Goal: Task Accomplishment & Management: Manage account settings

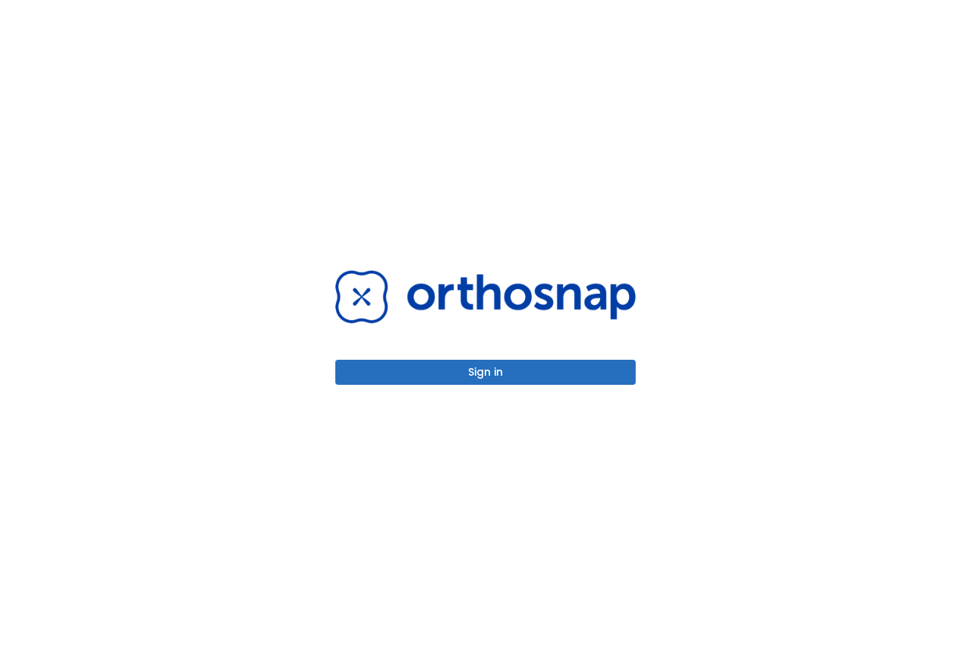
click at [475, 376] on button "Sign in" at bounding box center [485, 372] width 301 height 25
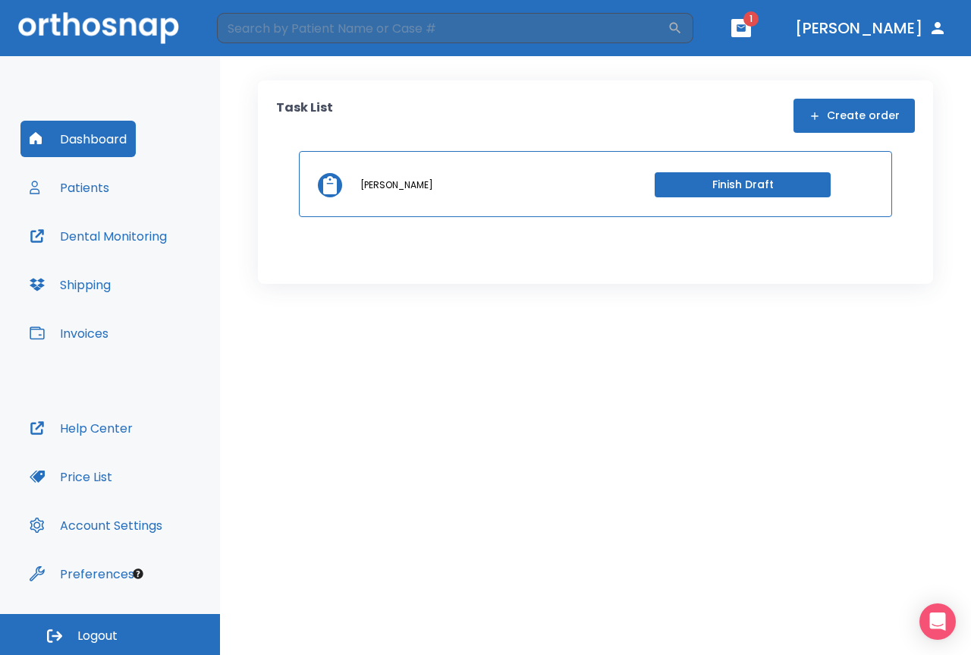
click at [746, 28] on icon "button" at bounding box center [741, 27] width 9 height 7
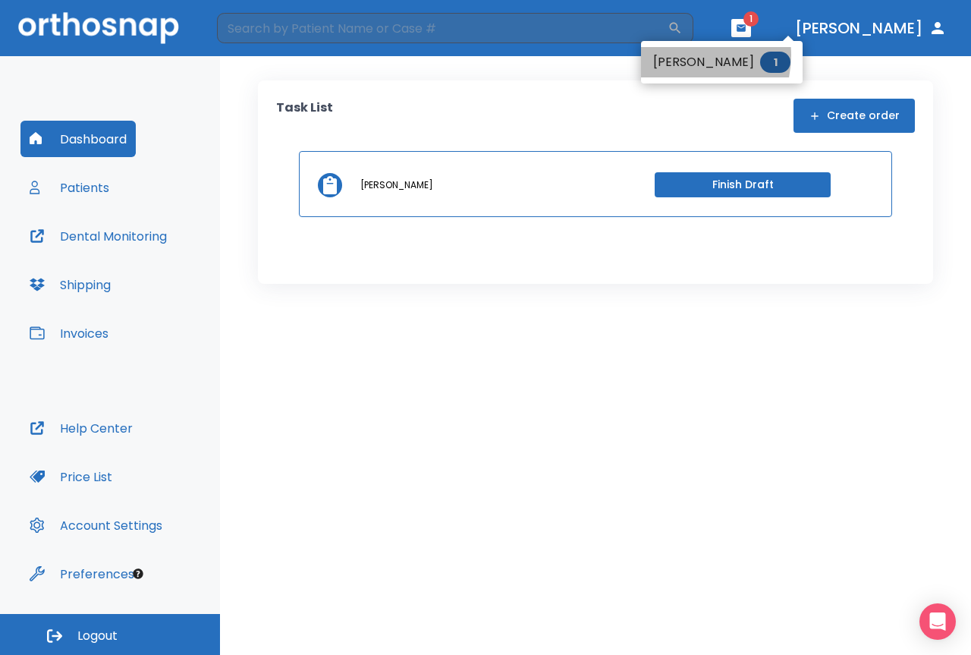
click at [680, 55] on li "Carlos Vargas 1" at bounding box center [722, 62] width 162 height 30
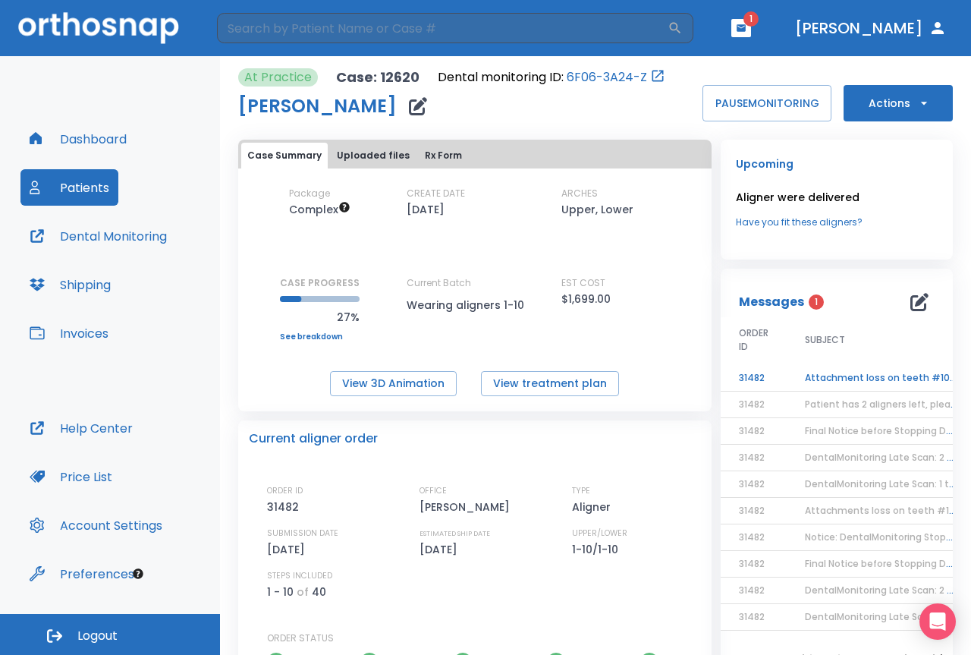
click at [82, 180] on button "Patients" at bounding box center [69, 187] width 98 height 36
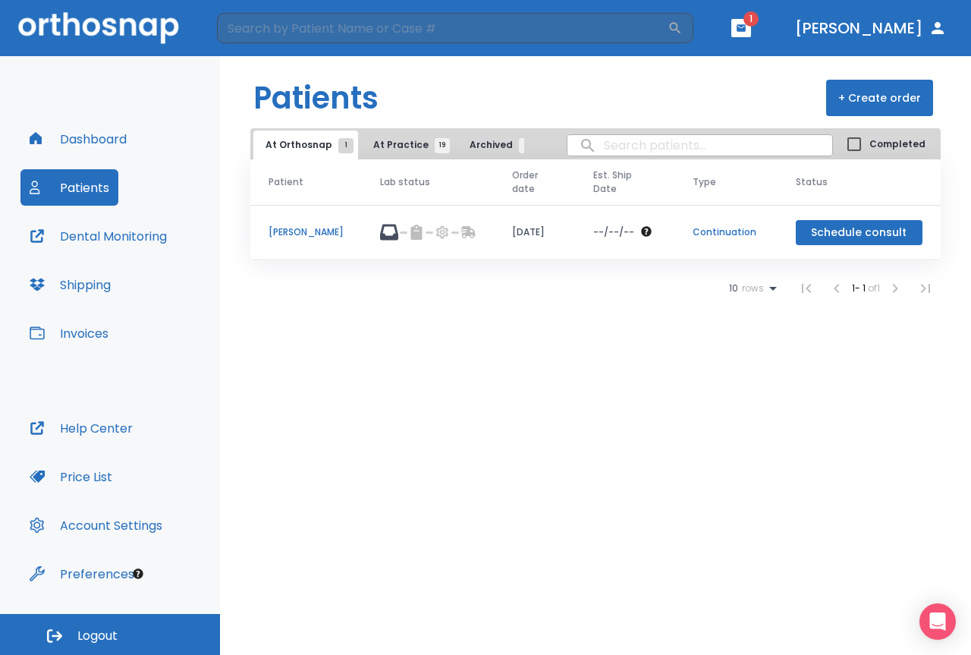
click at [408, 151] on span "At Practice 19" at bounding box center [407, 145] width 69 height 14
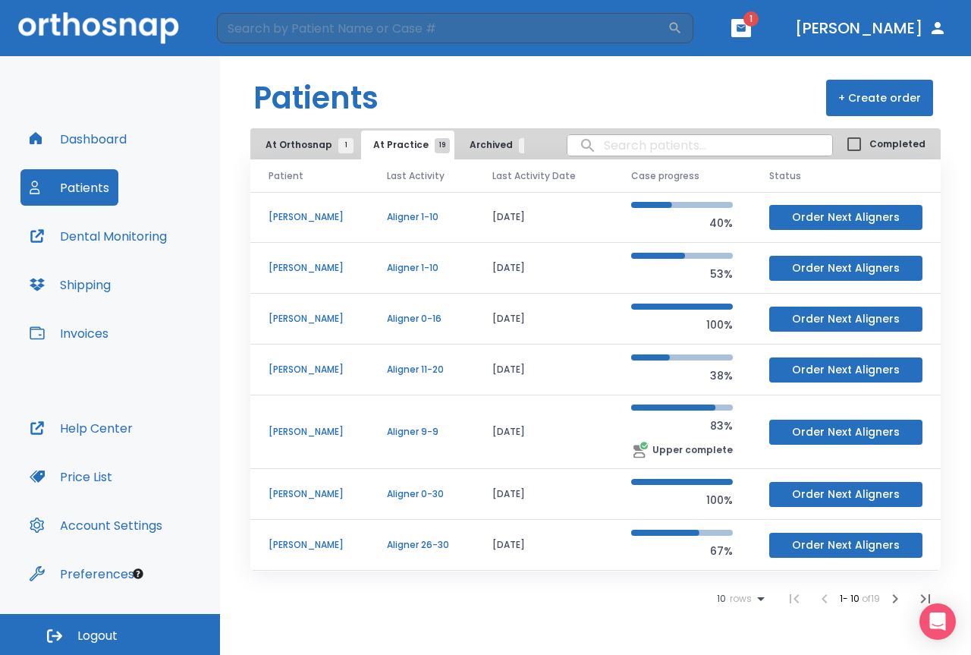
click at [294, 269] on p "Olivia Wiemelt" at bounding box center [310, 268] width 82 height 14
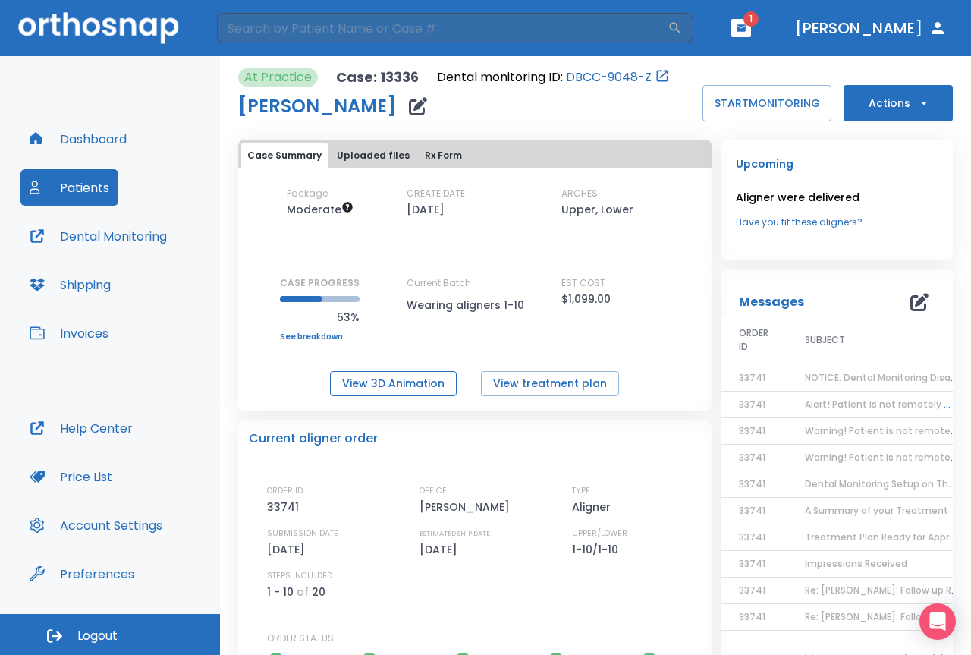
click at [382, 384] on button "View 3D Animation" at bounding box center [393, 383] width 127 height 25
